Goal: Information Seeking & Learning: Check status

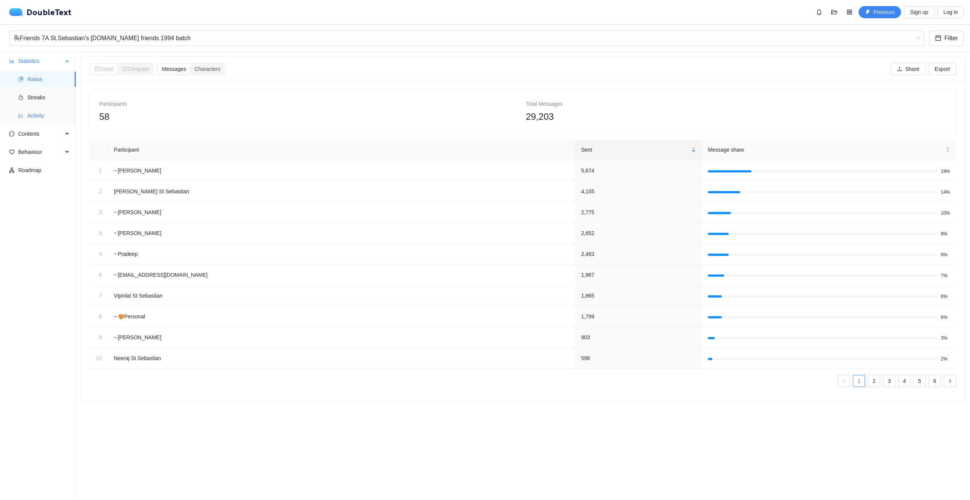
click at [37, 114] on span "Activity" at bounding box center [48, 115] width 42 height 15
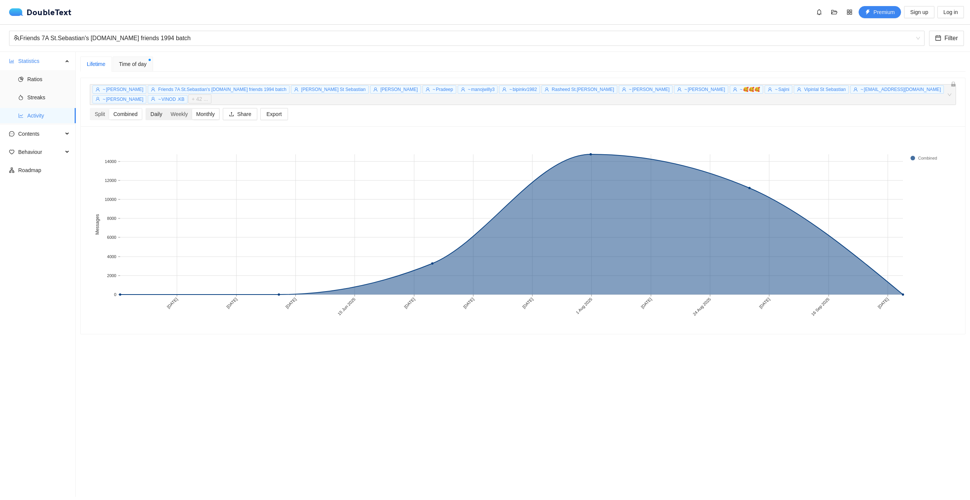
click at [150, 109] on div "Daily" at bounding box center [156, 114] width 20 height 11
click at [146, 109] on input "Daily" at bounding box center [146, 109] width 0 height 0
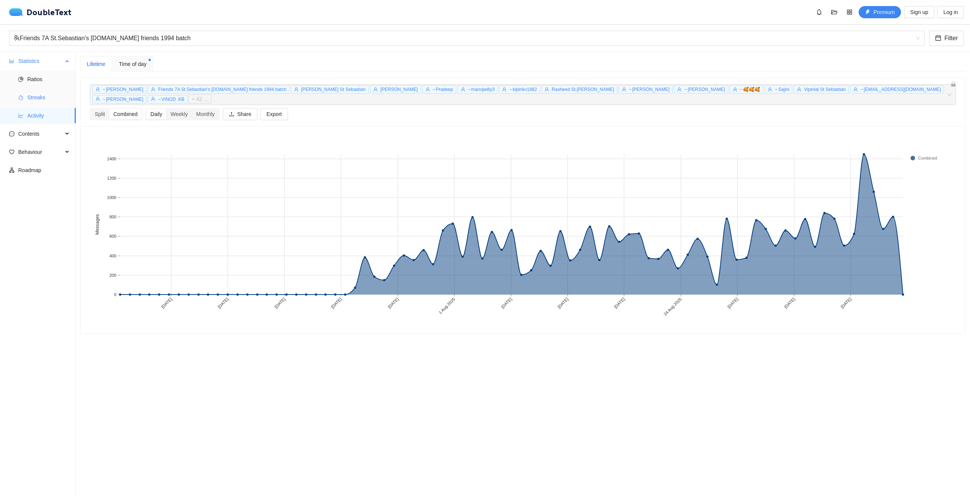
click at [39, 94] on span "Streaks" at bounding box center [48, 97] width 42 height 15
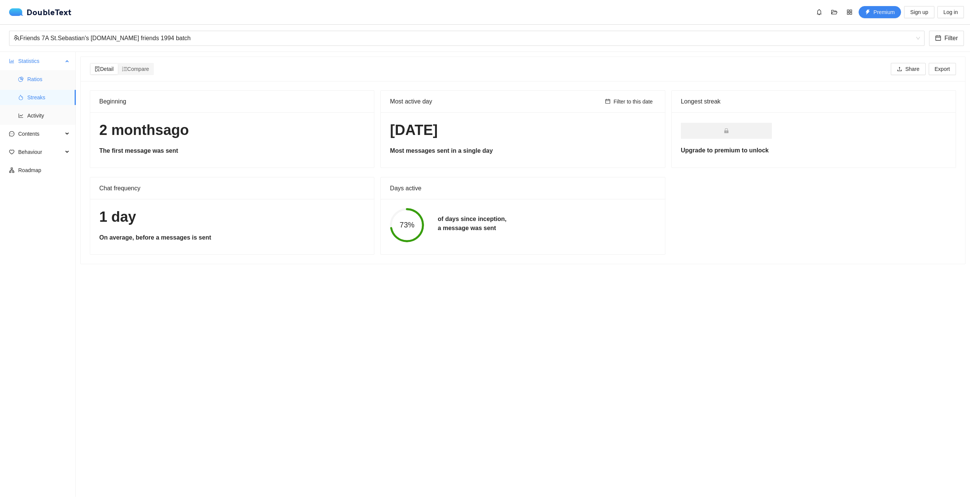
click at [38, 78] on span "Ratios" at bounding box center [48, 79] width 42 height 15
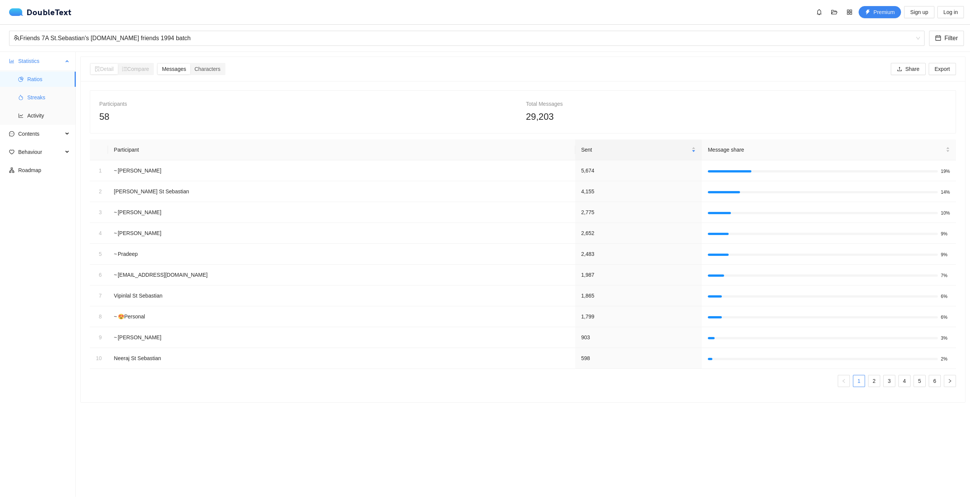
click at [37, 95] on span "Streaks" at bounding box center [48, 97] width 42 height 15
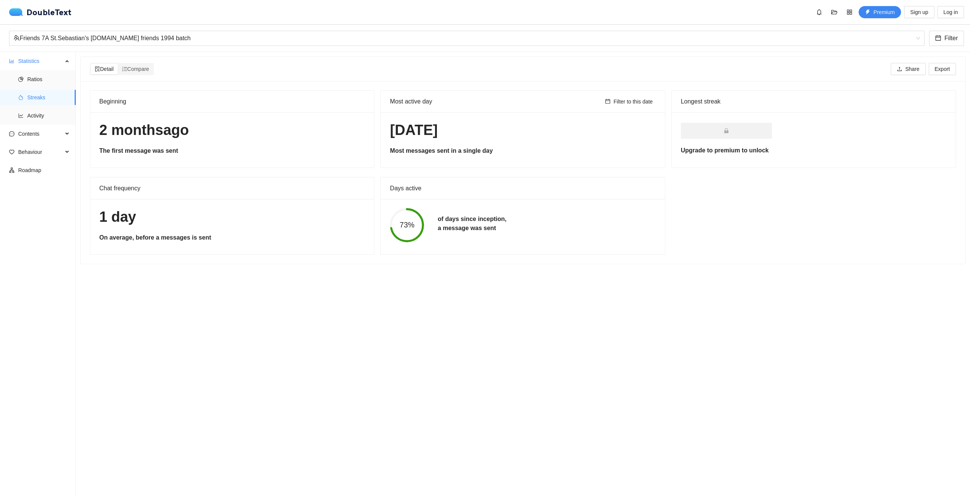
click at [691, 100] on div "Longest streak" at bounding box center [814, 101] width 266 height 9
click at [39, 148] on span "Behaviour" at bounding box center [40, 151] width 45 height 15
click at [44, 133] on span "Contents" at bounding box center [40, 133] width 45 height 15
click at [43, 113] on span "Activity" at bounding box center [48, 115] width 42 height 15
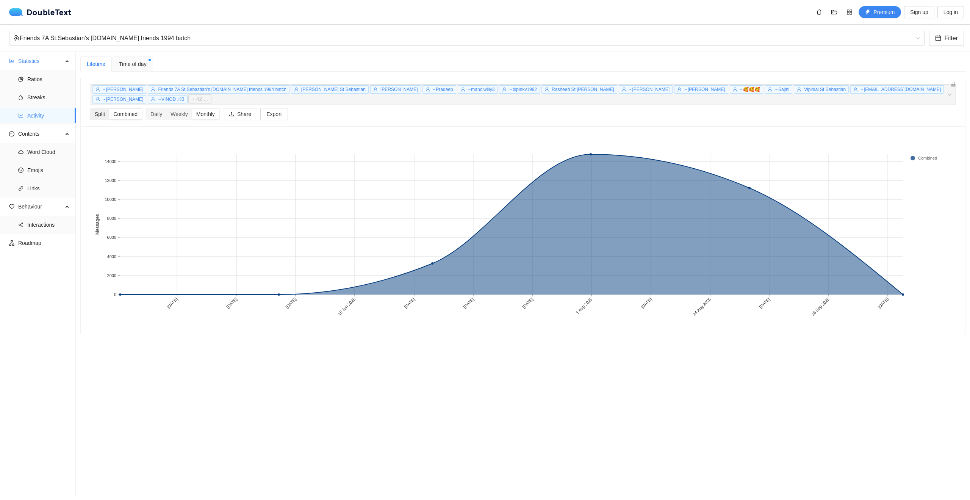
click at [101, 109] on div "Split" at bounding box center [100, 114] width 19 height 11
click at [91, 109] on input "Split" at bounding box center [91, 109] width 0 height 0
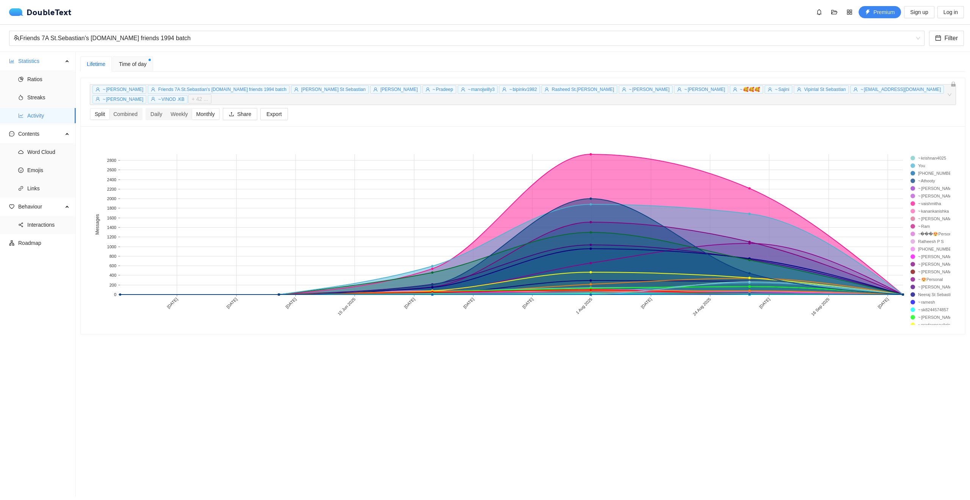
click at [137, 59] on div "Time of day" at bounding box center [133, 63] width 41 height 15
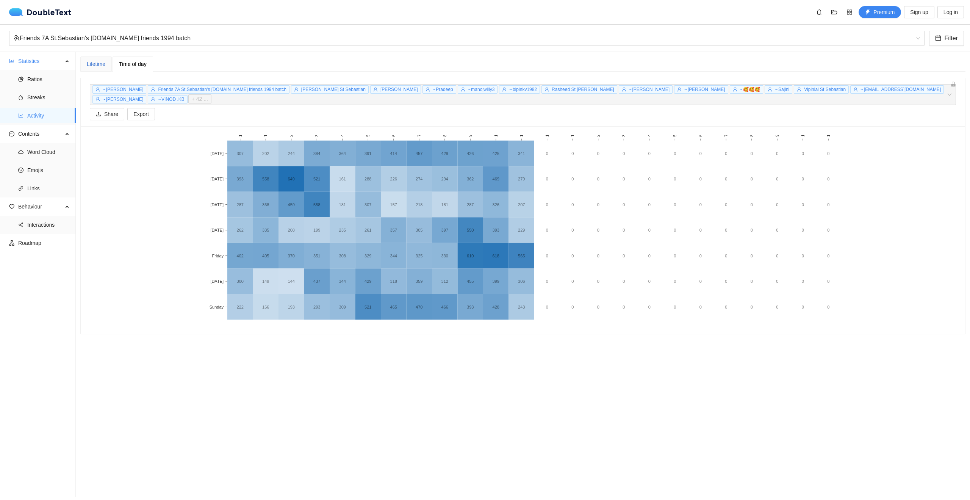
click at [98, 62] on div "Lifetime" at bounding box center [96, 64] width 19 height 8
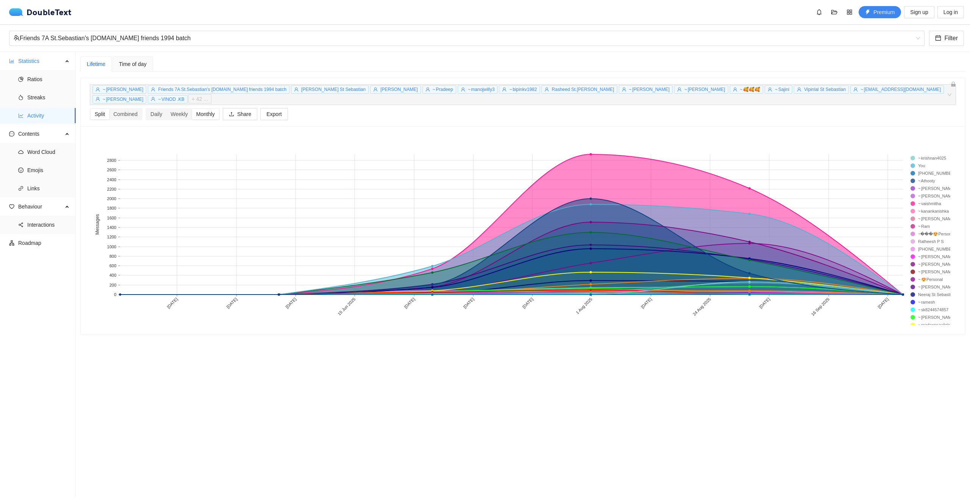
click at [208, 95] on span "+ 42 ..." at bounding box center [200, 99] width 16 height 8
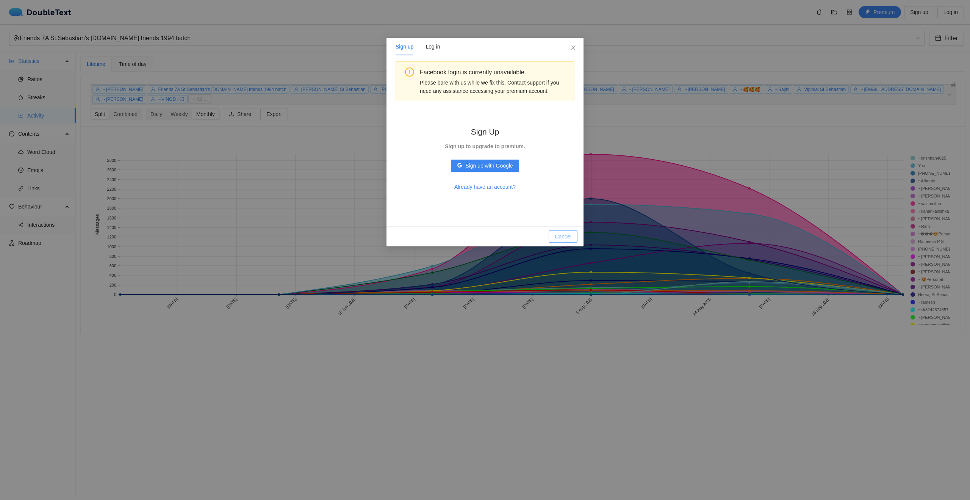
click at [561, 235] on span "Cancel" at bounding box center [563, 236] width 17 height 8
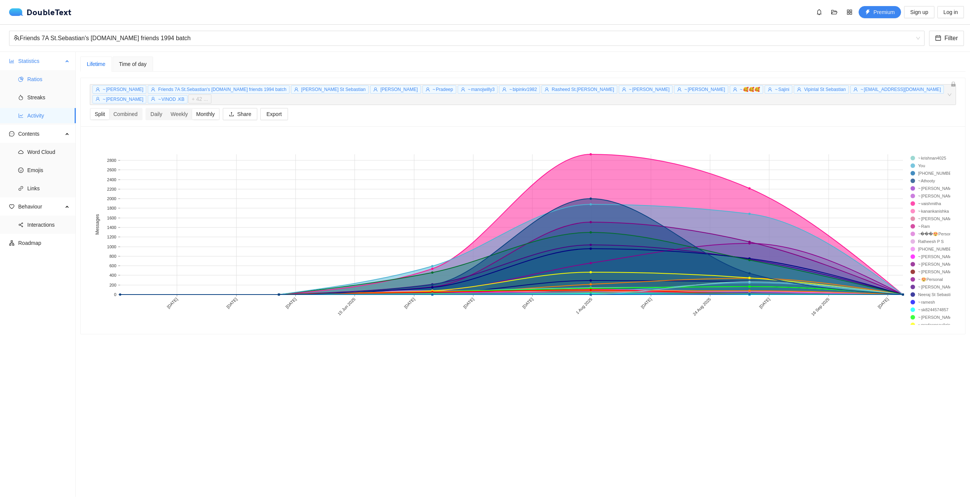
click at [34, 74] on span "Ratios" at bounding box center [48, 79] width 42 height 15
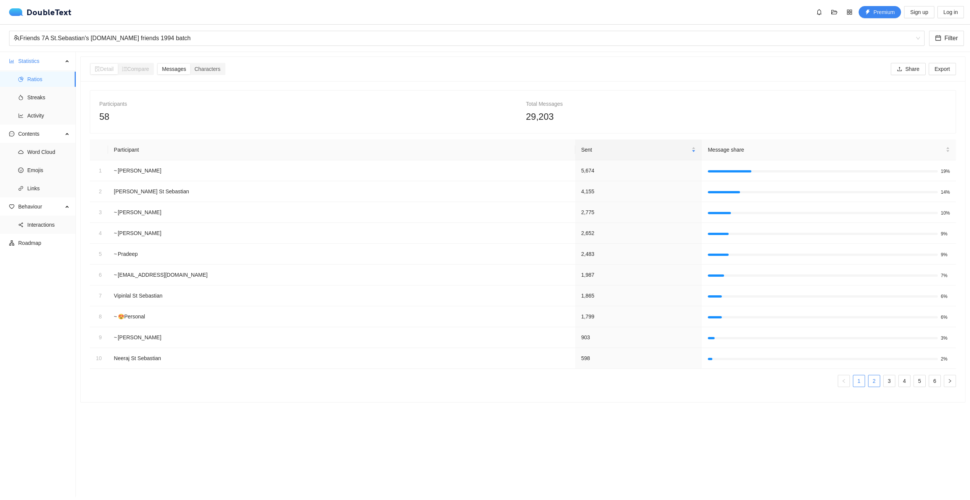
click at [870, 380] on link "2" at bounding box center [874, 380] width 11 height 11
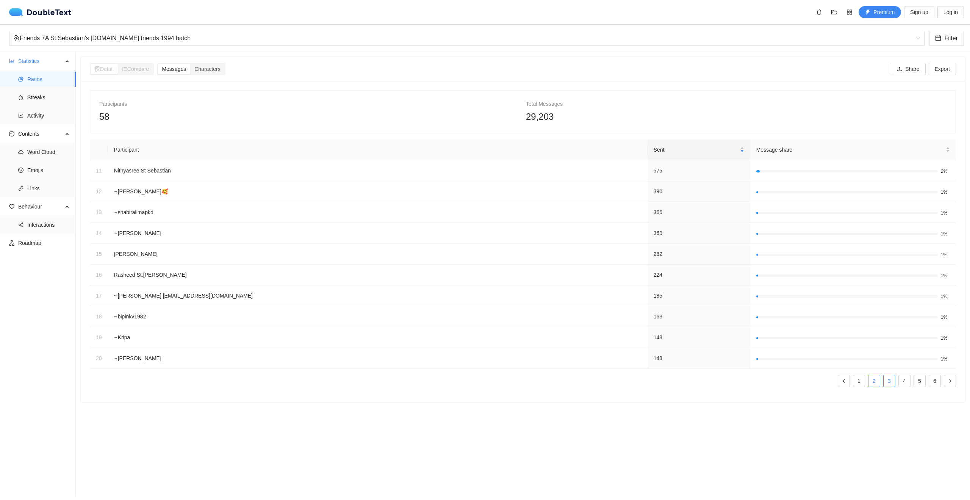
click at [884, 379] on link "3" at bounding box center [889, 380] width 11 height 11
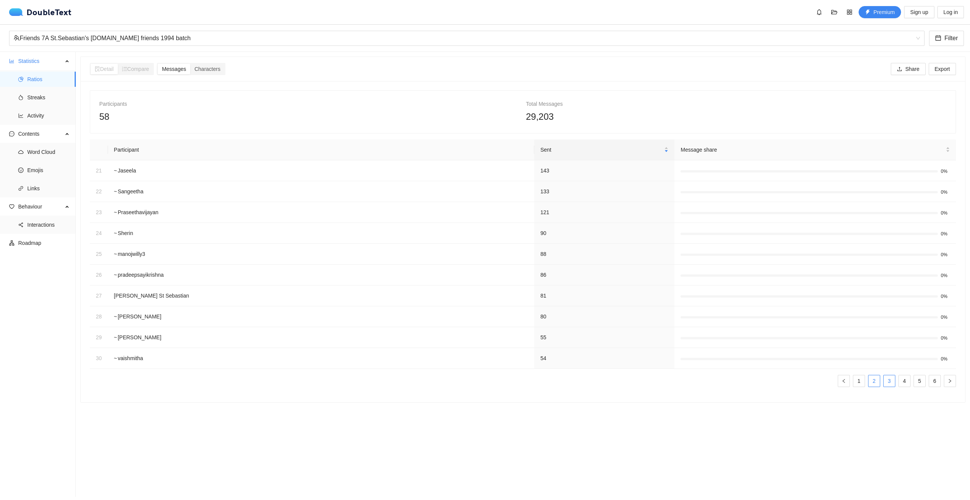
click at [871, 379] on link "2" at bounding box center [874, 380] width 11 height 11
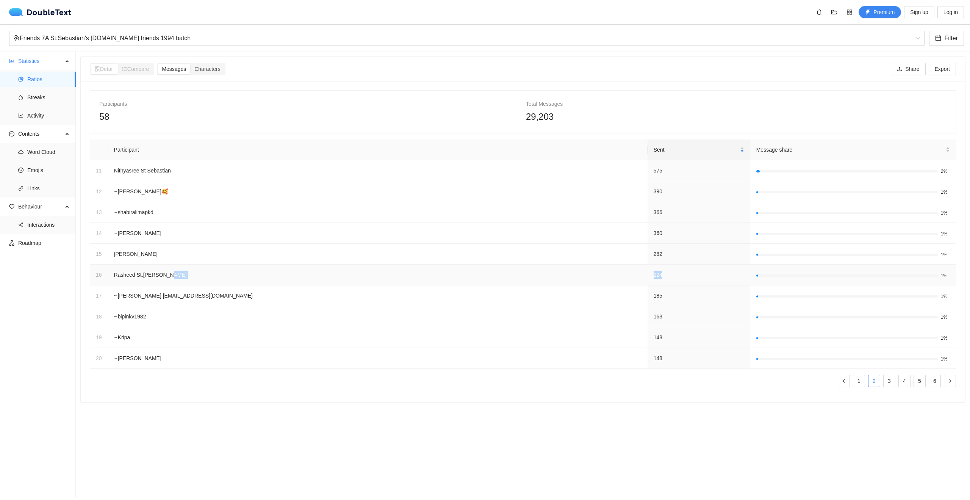
drag, startPoint x: 536, startPoint y: 276, endPoint x: 515, endPoint y: 278, distance: 20.9
click at [515, 278] on tr "[STREET_ADDRESS][PERSON_NAME] 1%" at bounding box center [523, 275] width 866 height 21
click at [756, 277] on div at bounding box center [853, 275] width 194 height 7
click at [859, 384] on link "1" at bounding box center [858, 380] width 11 height 11
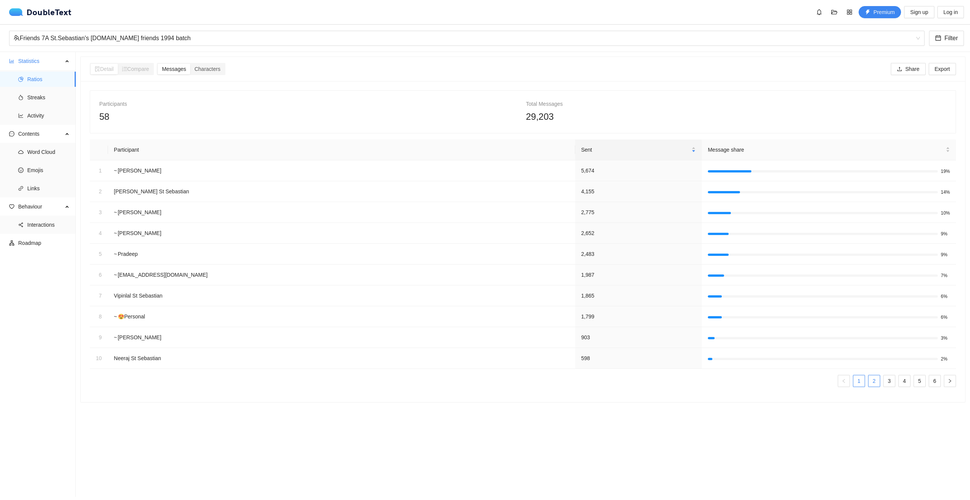
click at [869, 377] on link "2" at bounding box center [874, 380] width 11 height 11
